Goal: Task Accomplishment & Management: Use online tool/utility

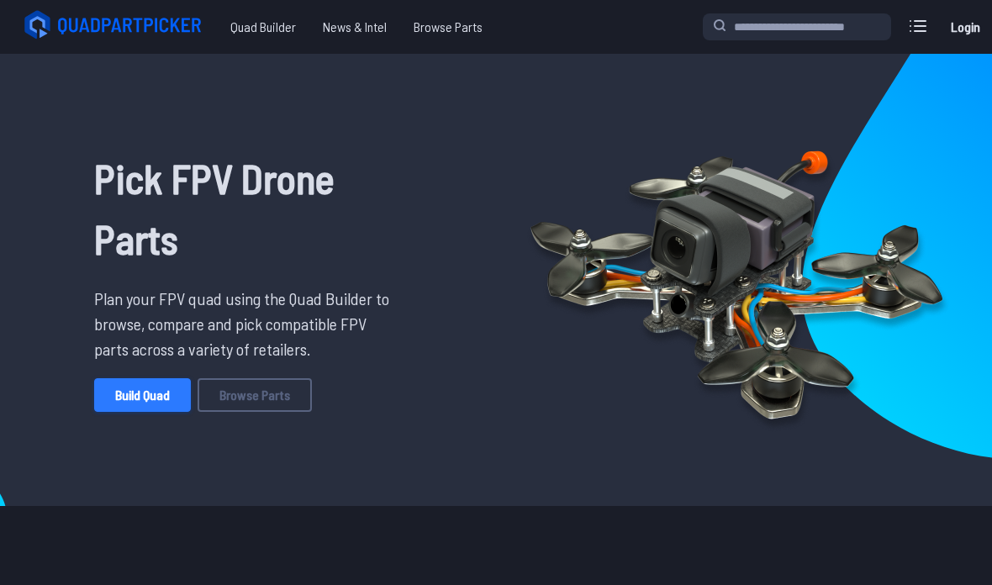
click at [118, 400] on link "Build Quad" at bounding box center [142, 395] width 97 height 34
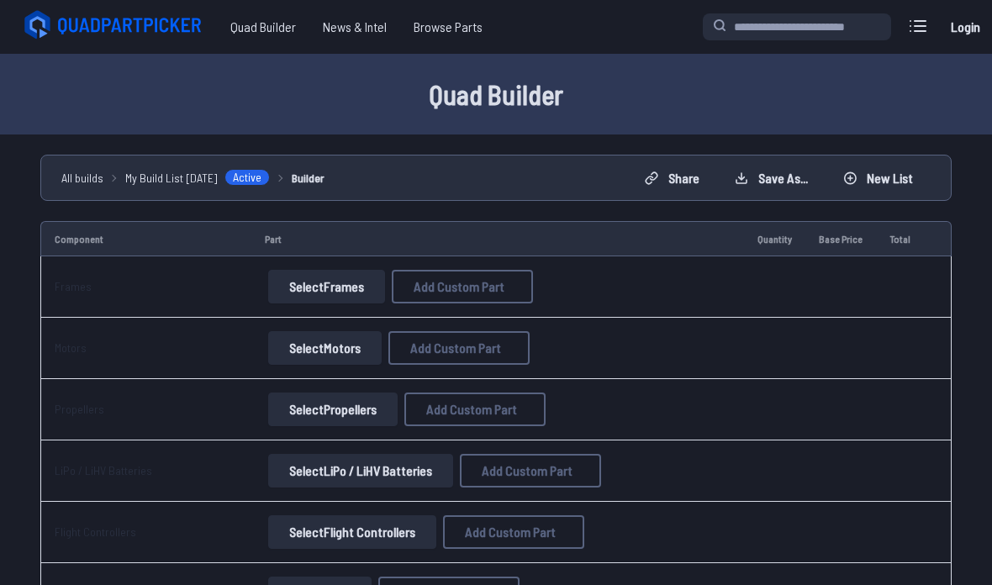
click at [294, 302] on button "Select Frames" at bounding box center [326, 287] width 117 height 34
click at [296, 304] on td "Select Frames Add Custom Part Add Custom Part Part name* Brand / Manufacturer P…" at bounding box center [497, 286] width 492 height 61
click at [277, 295] on button "Select Frames" at bounding box center [326, 287] width 117 height 34
click at [280, 282] on button "Select Frames" at bounding box center [326, 287] width 117 height 34
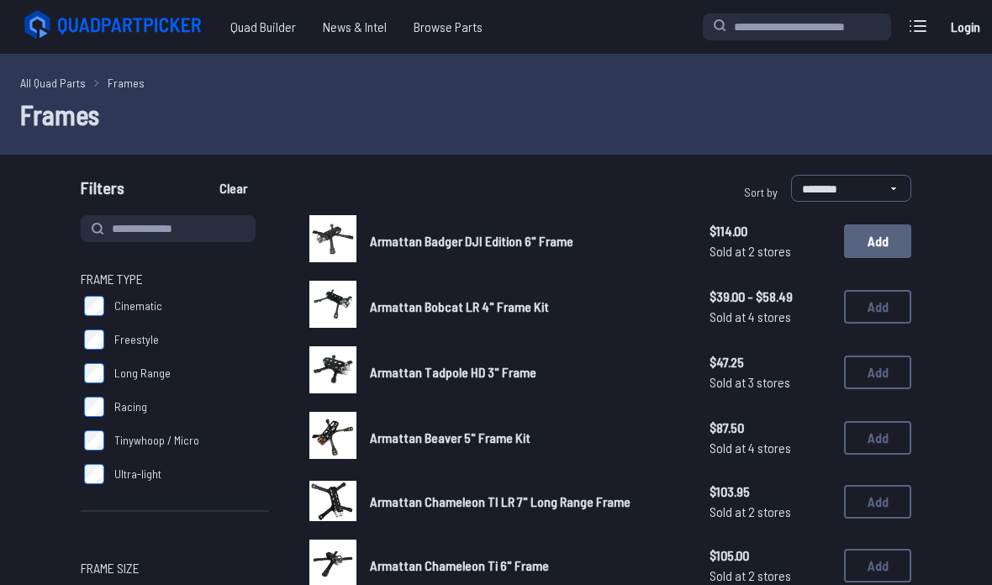
click at [884, 245] on button "Add" at bounding box center [877, 241] width 67 height 34
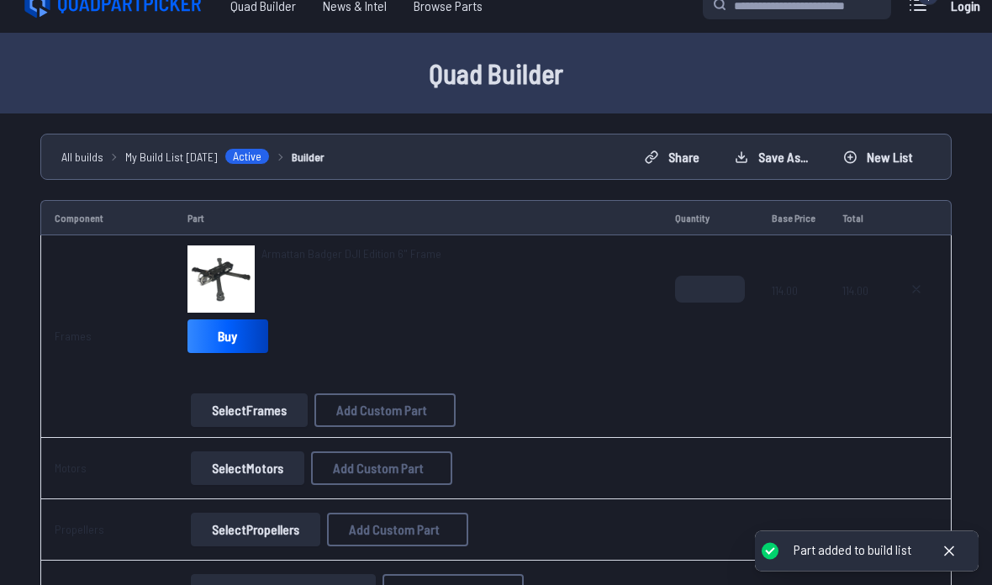
scroll to position [21, 0]
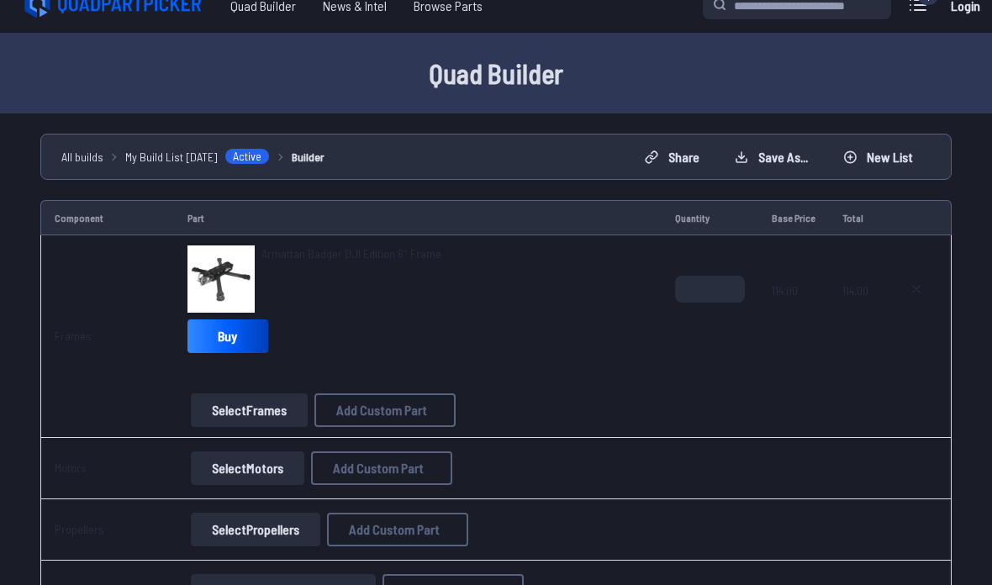
click at [236, 475] on button "Select Motors" at bounding box center [247, 468] width 113 height 34
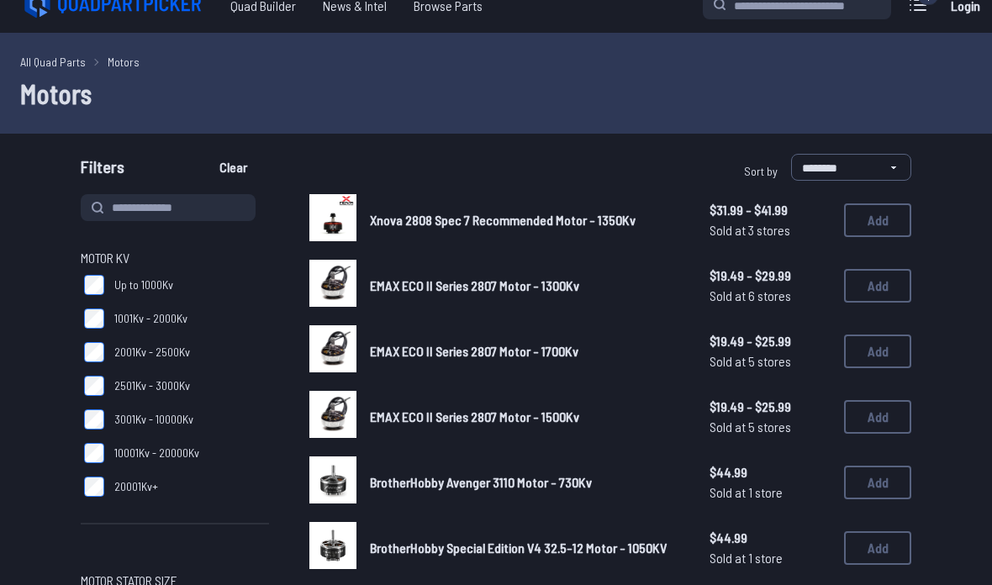
scroll to position [88, 0]
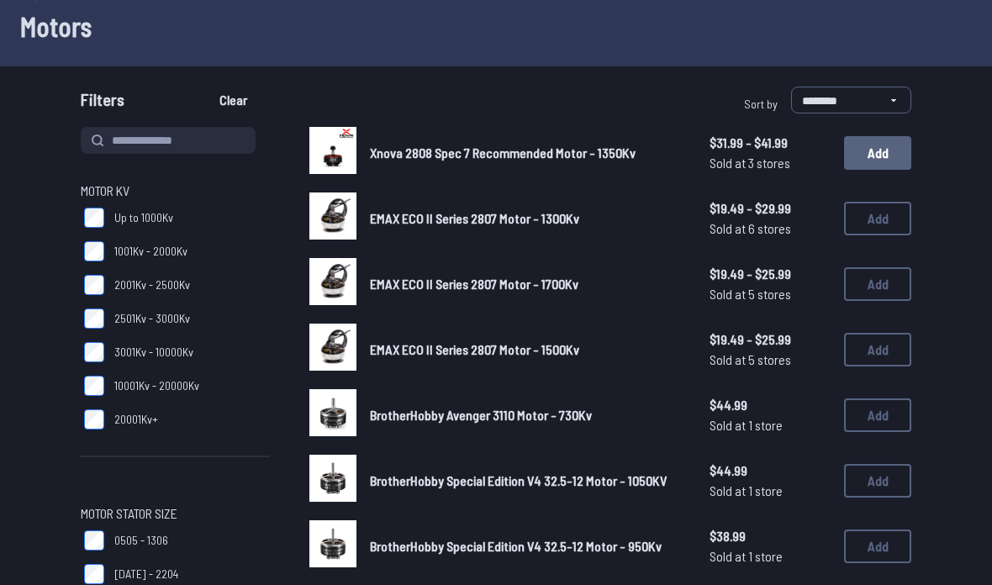
click at [871, 154] on button "Add" at bounding box center [877, 153] width 67 height 34
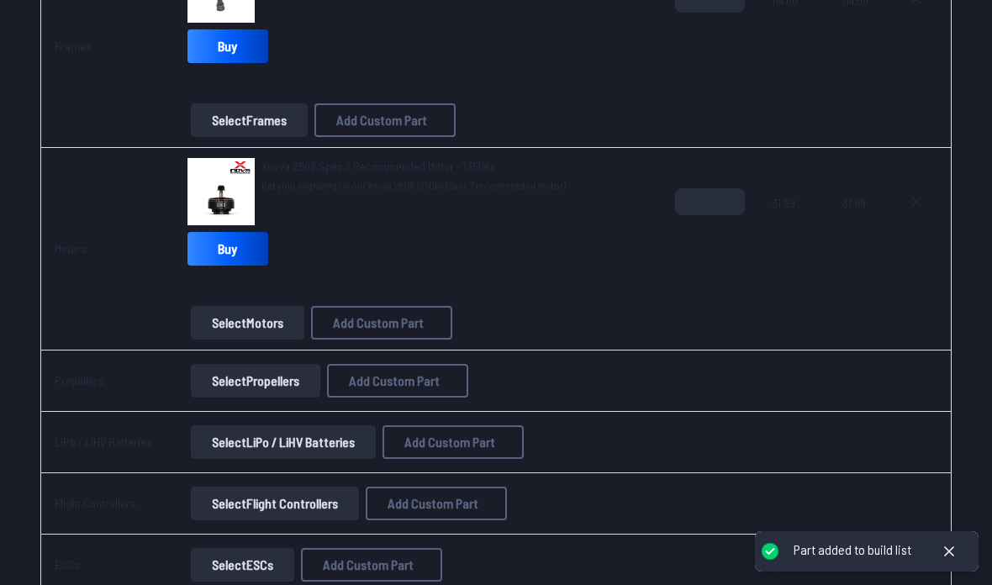
scroll to position [305, 0]
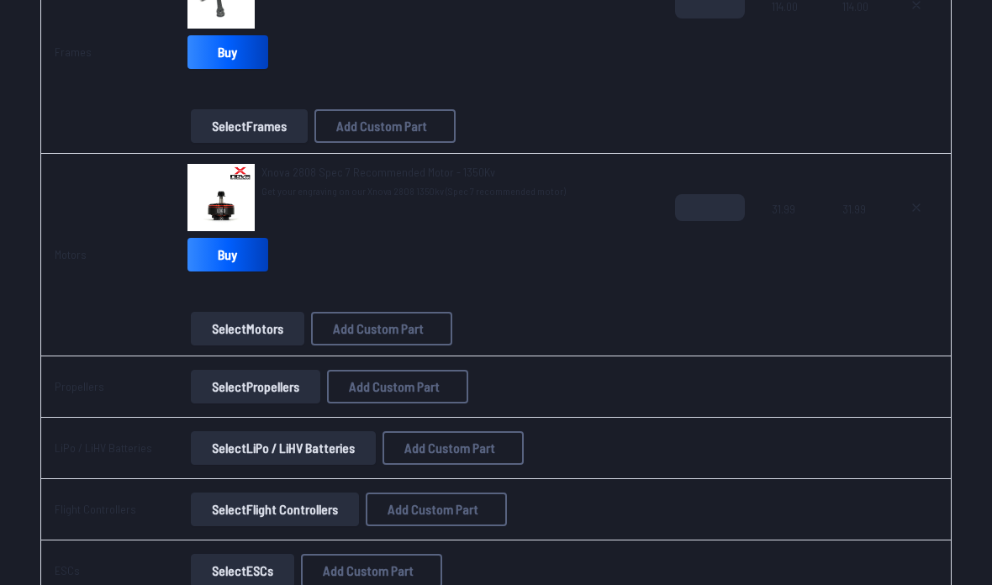
click at [271, 384] on button "Select Propellers" at bounding box center [255, 387] width 129 height 34
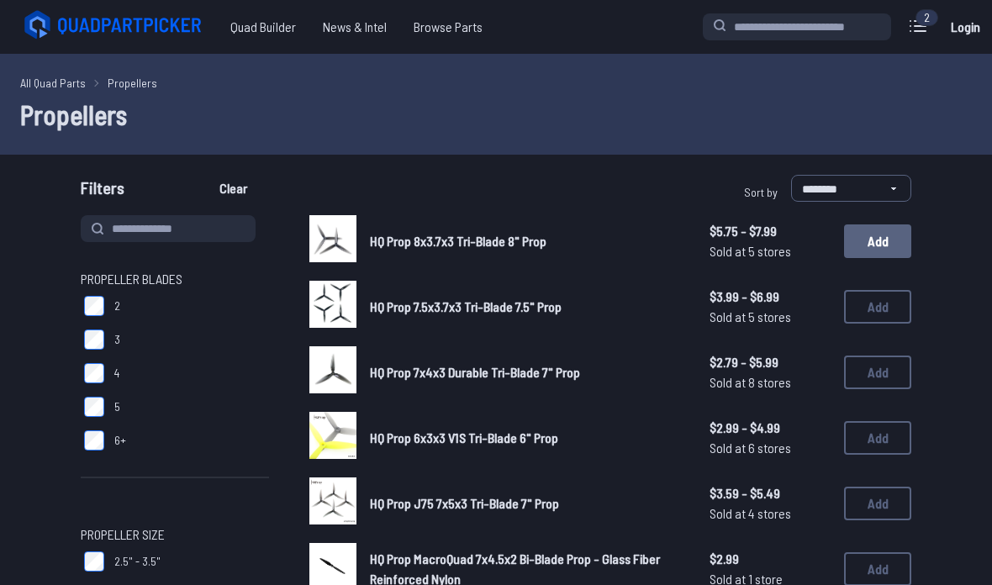
click at [893, 231] on button "Add" at bounding box center [877, 241] width 67 height 34
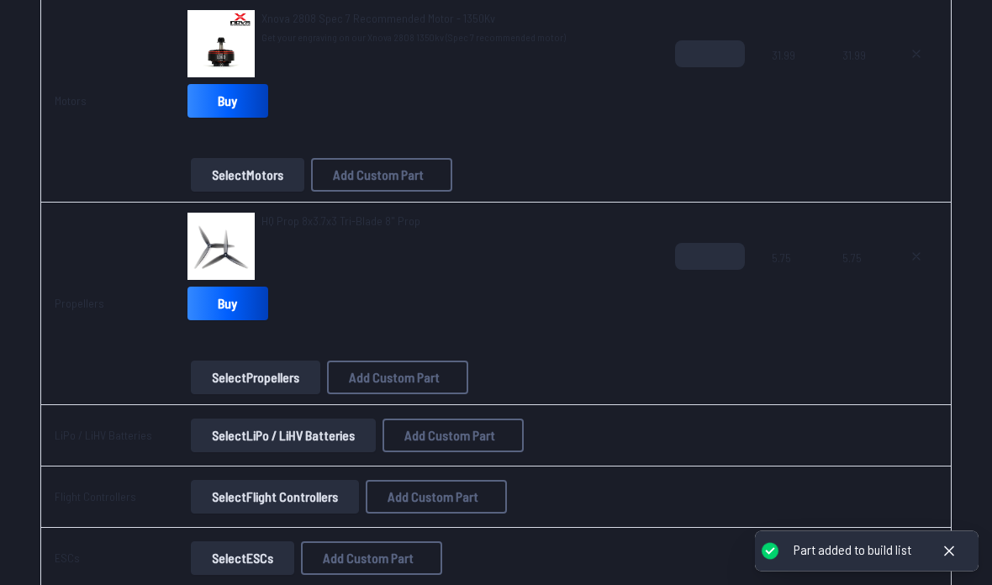
scroll to position [459, 0]
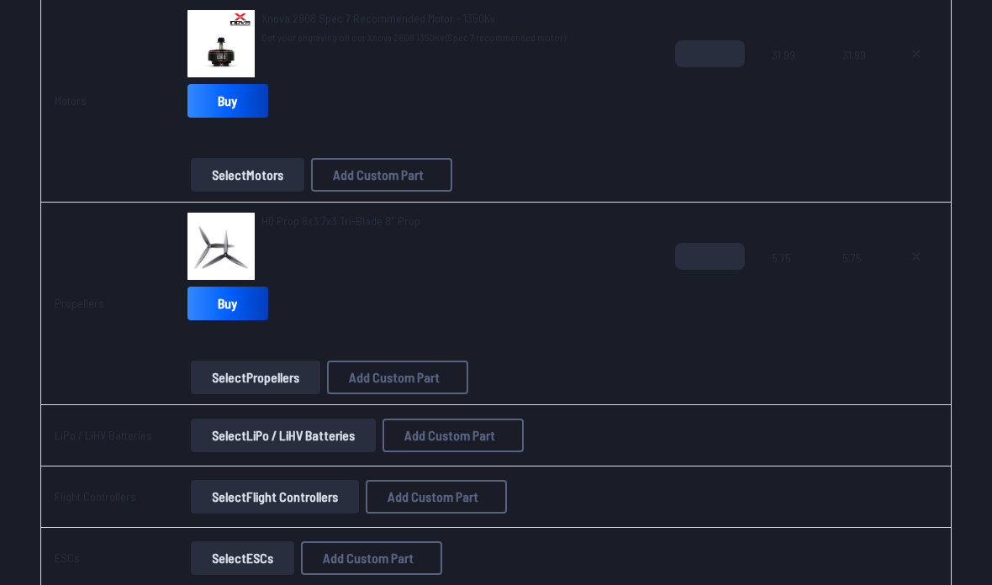
click at [228, 439] on button "Select LiPo / LiHV Batteries" at bounding box center [283, 435] width 185 height 34
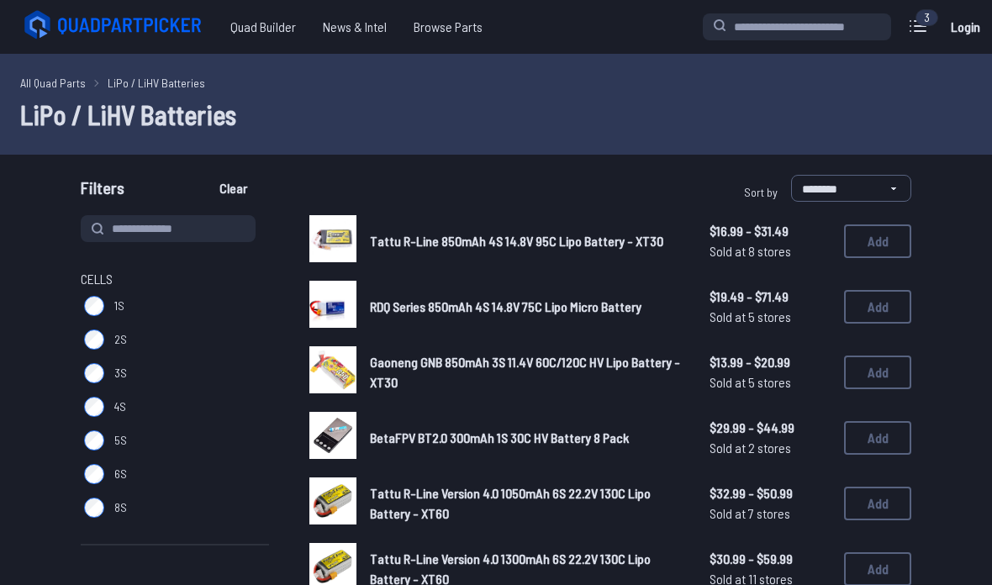
scroll to position [2, 0]
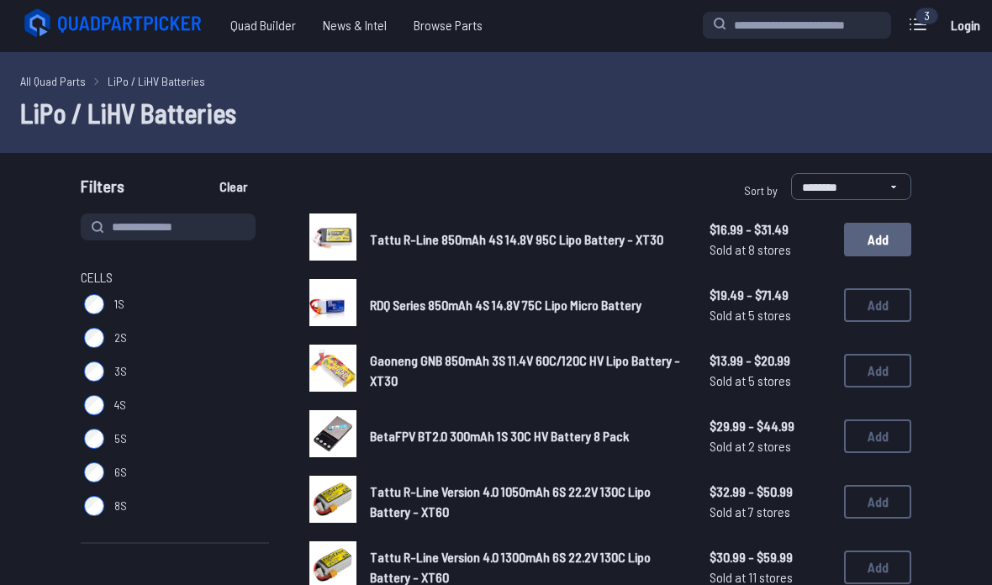
click at [895, 224] on button "Add" at bounding box center [877, 240] width 67 height 34
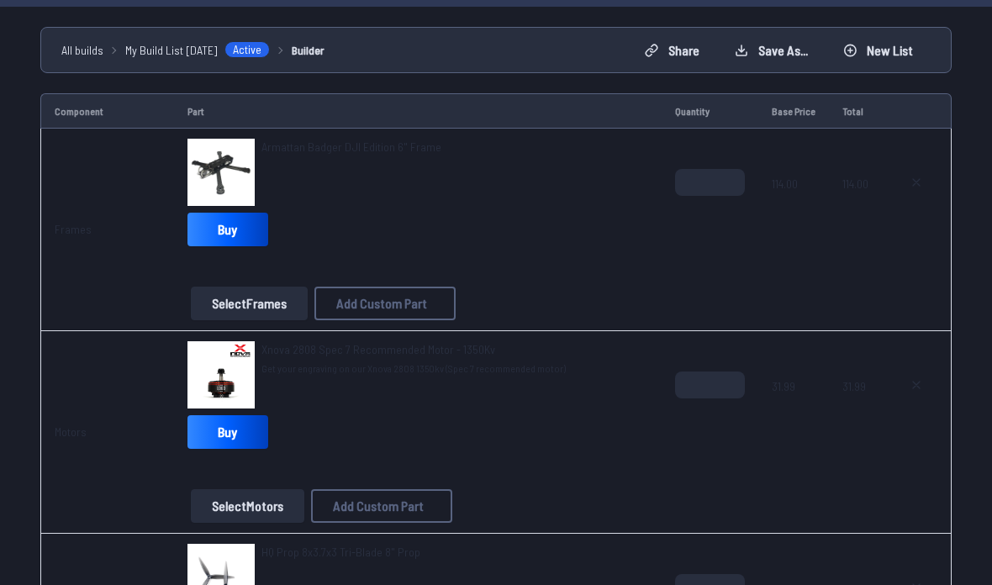
scroll to position [92, 0]
